Goal: Understand process/instructions: Learn how to perform a task or action

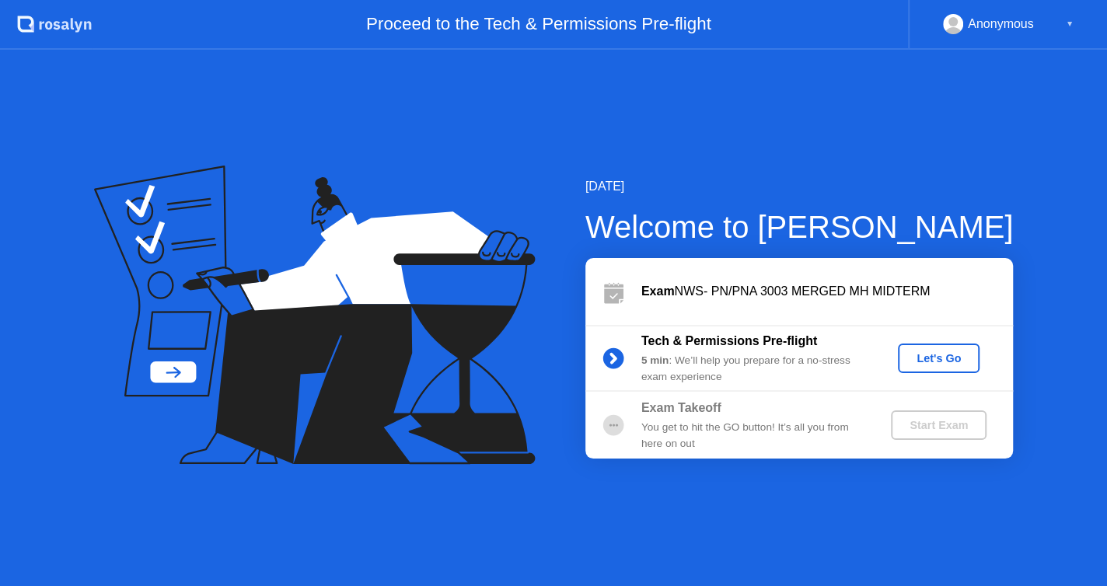
click at [915, 357] on div "Let's Go" at bounding box center [938, 358] width 69 height 12
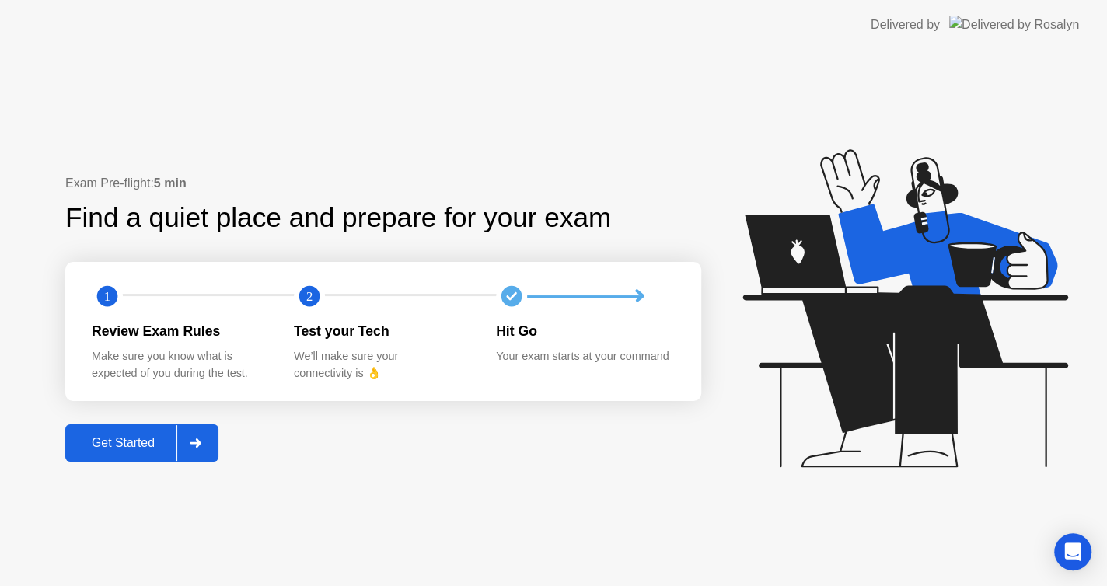
click at [159, 438] on div "Get Started" at bounding box center [123, 443] width 106 height 14
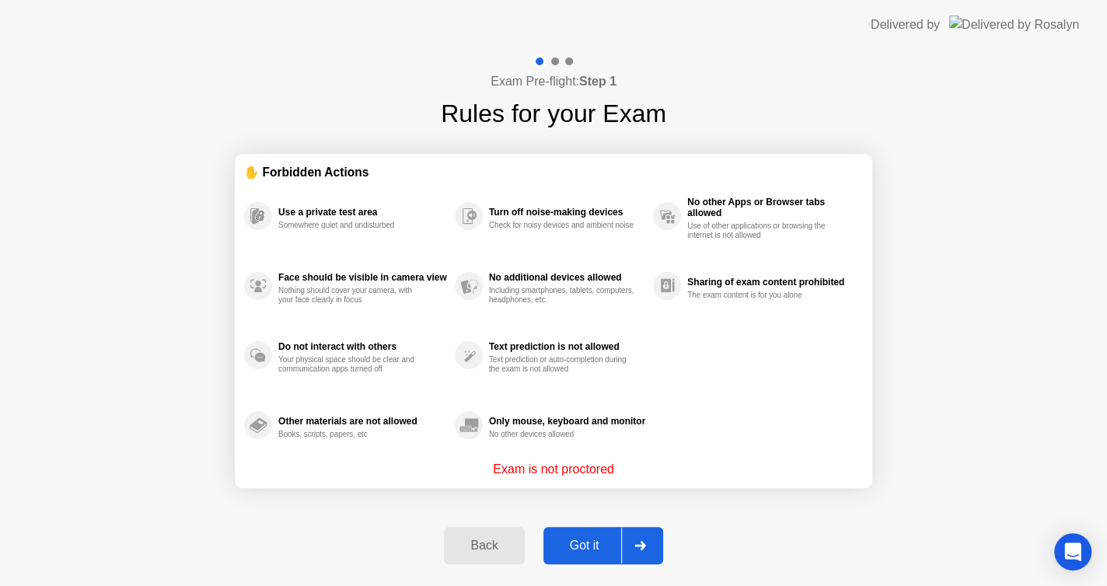
click at [575, 553] on div "Got it" at bounding box center [584, 546] width 73 height 14
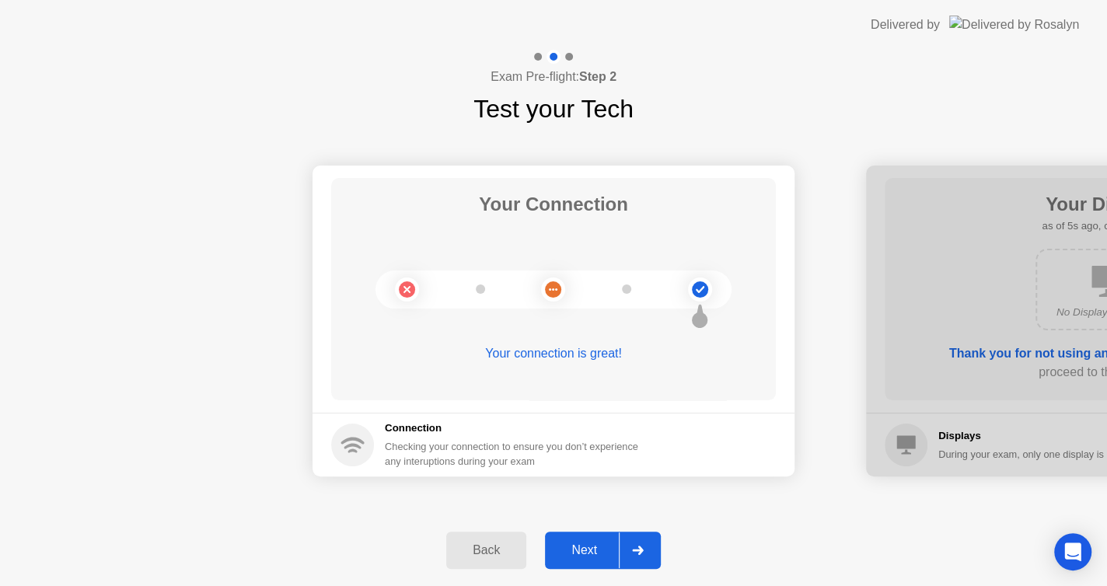
click at [575, 553] on div "Next" at bounding box center [583, 550] width 69 height 14
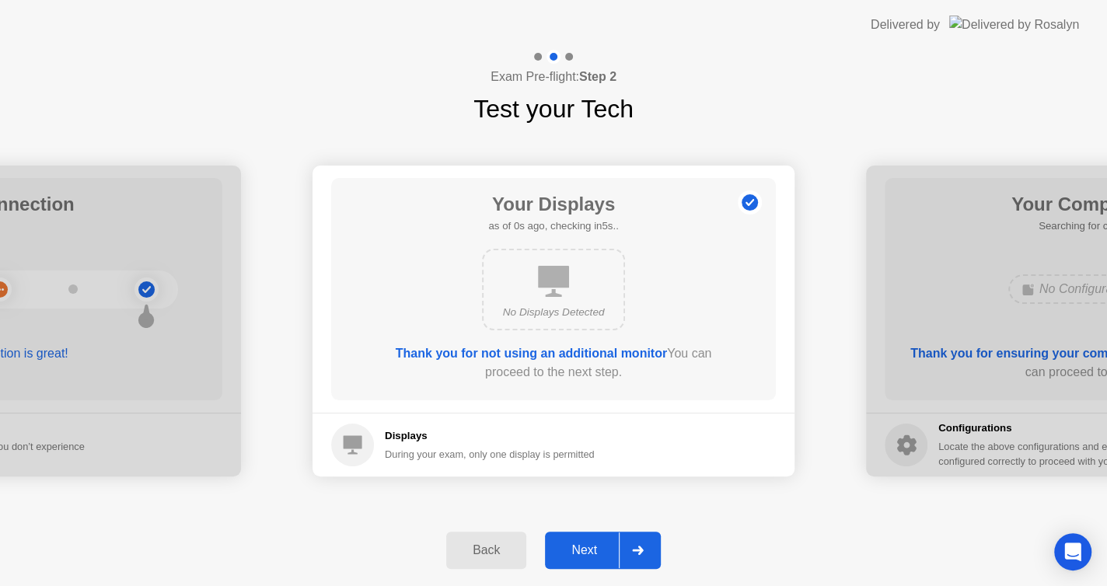
click at [575, 553] on div "Next" at bounding box center [583, 550] width 69 height 14
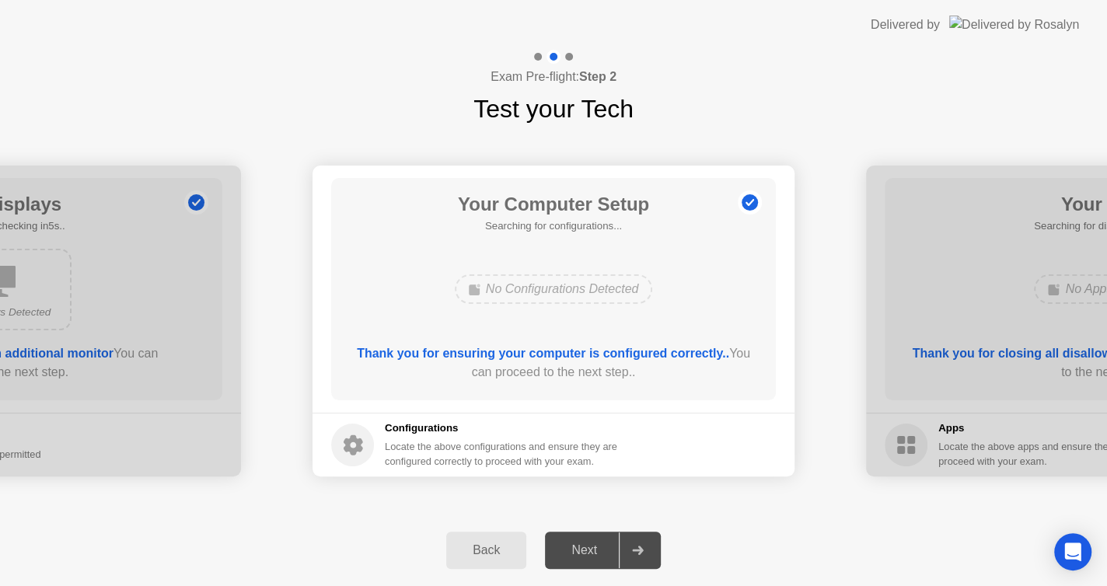
click at [575, 553] on div "Next" at bounding box center [583, 550] width 69 height 14
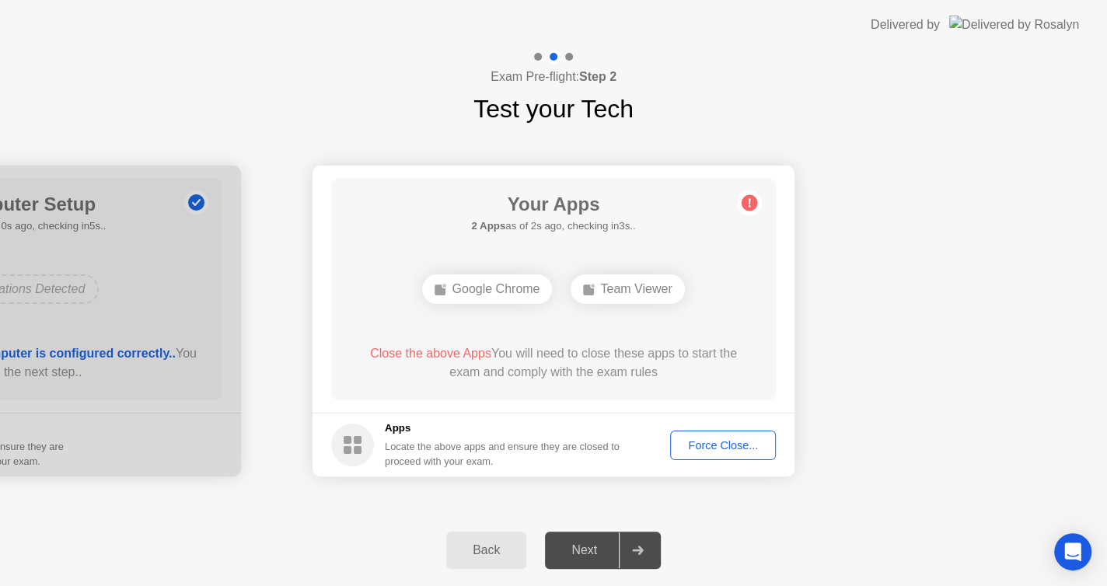
click at [727, 435] on button "Force Close..." at bounding box center [723, 446] width 106 height 30
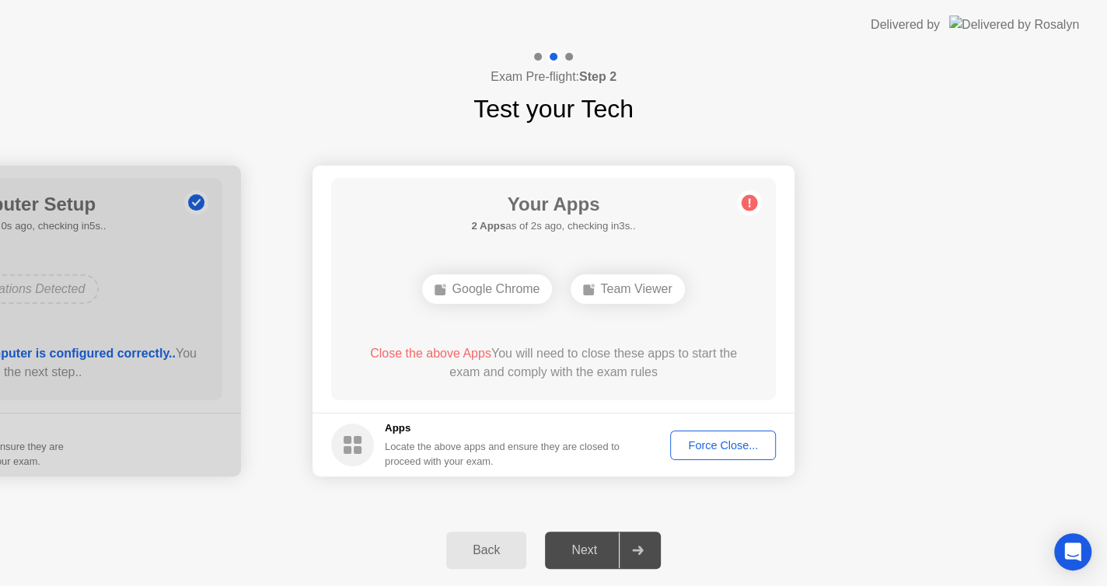
click at [719, 452] on div "Force Close..." at bounding box center [722, 445] width 95 height 12
